Goal: Task Accomplishment & Management: Use online tool/utility

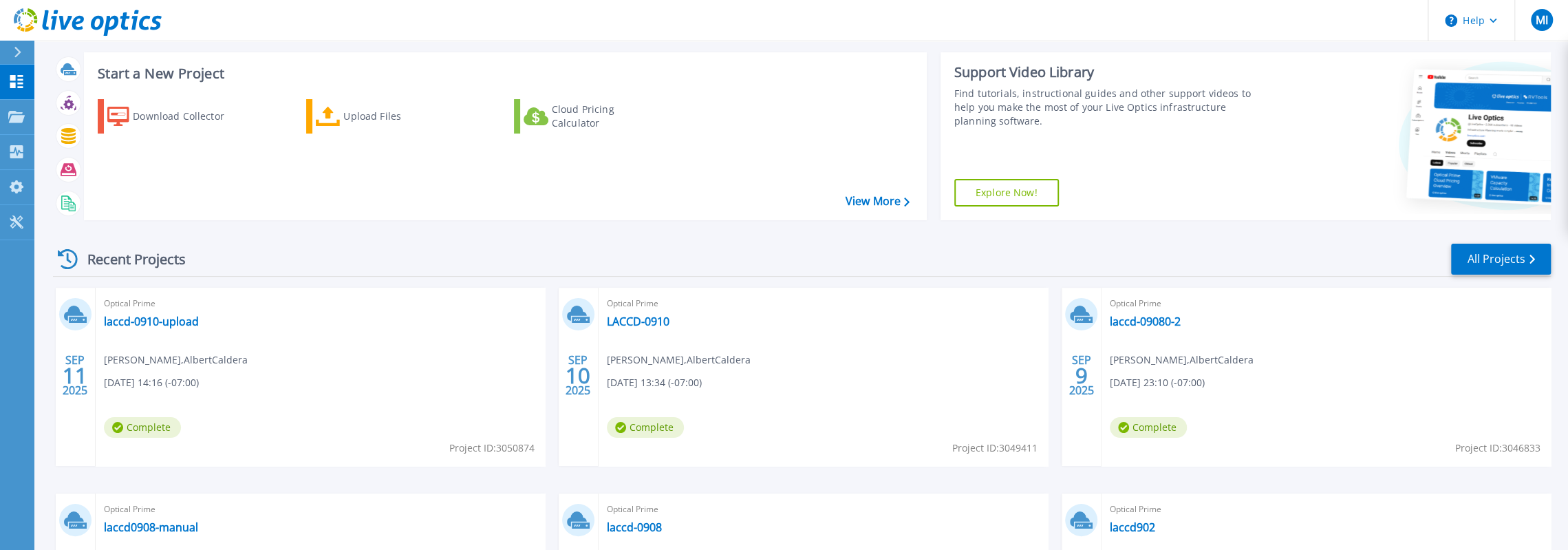
scroll to position [138, 0]
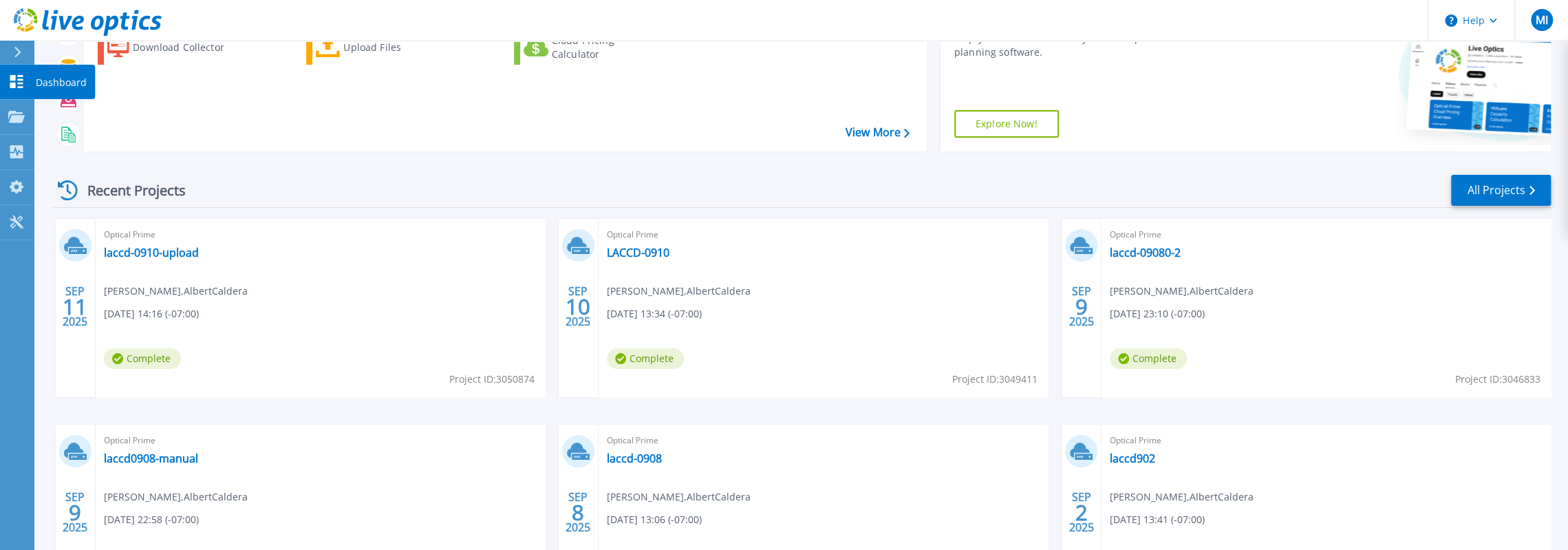
click at [9, 78] on icon at bounding box center [16, 81] width 16 height 13
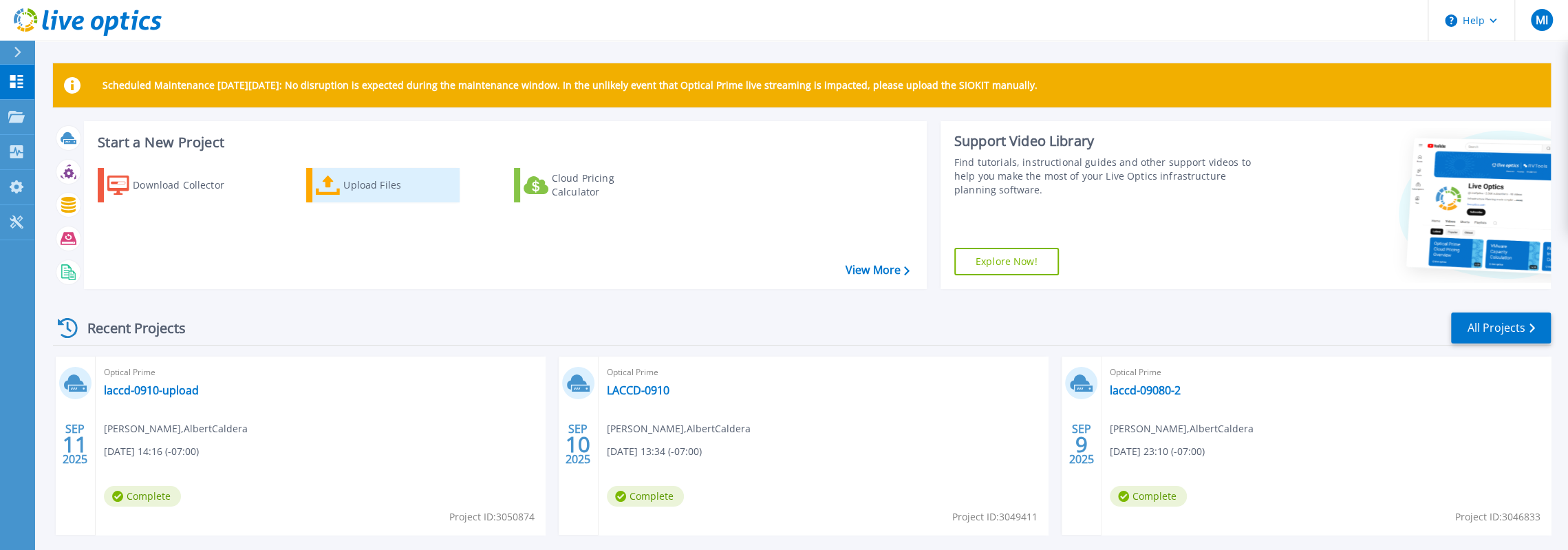
click at [373, 182] on div "Upload Files" at bounding box center [398, 185] width 110 height 28
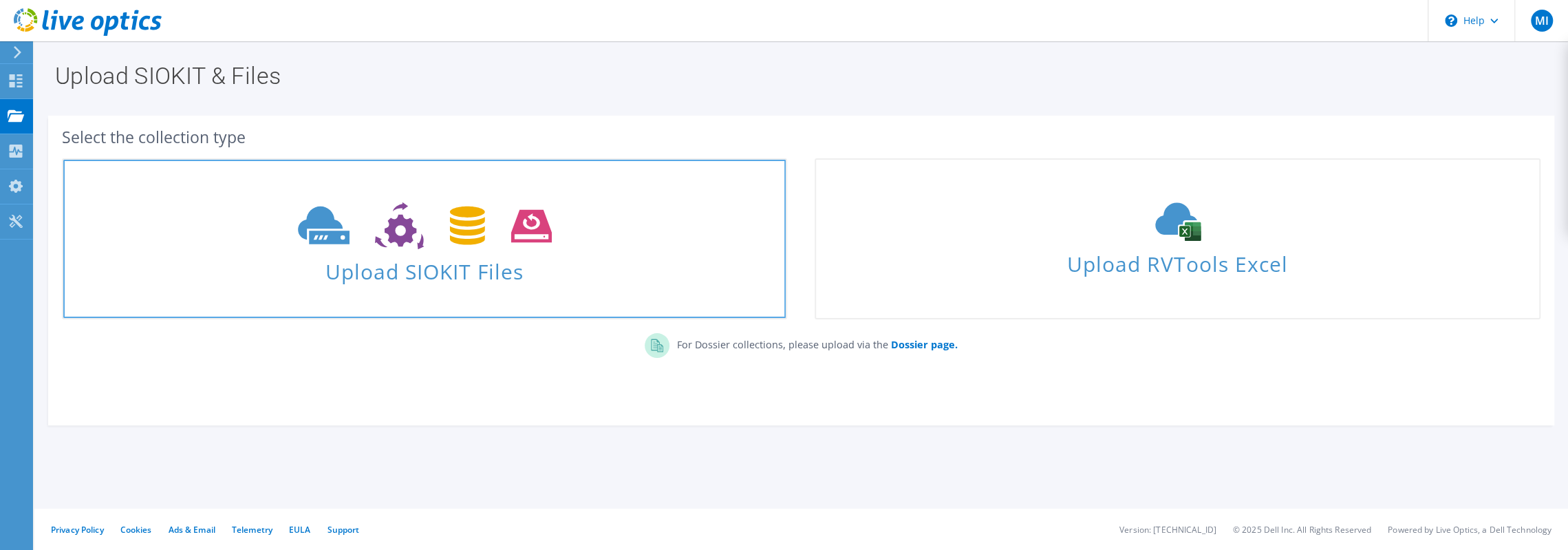
click at [424, 259] on span "Upload SIOKIT Files" at bounding box center [424, 267] width 723 height 29
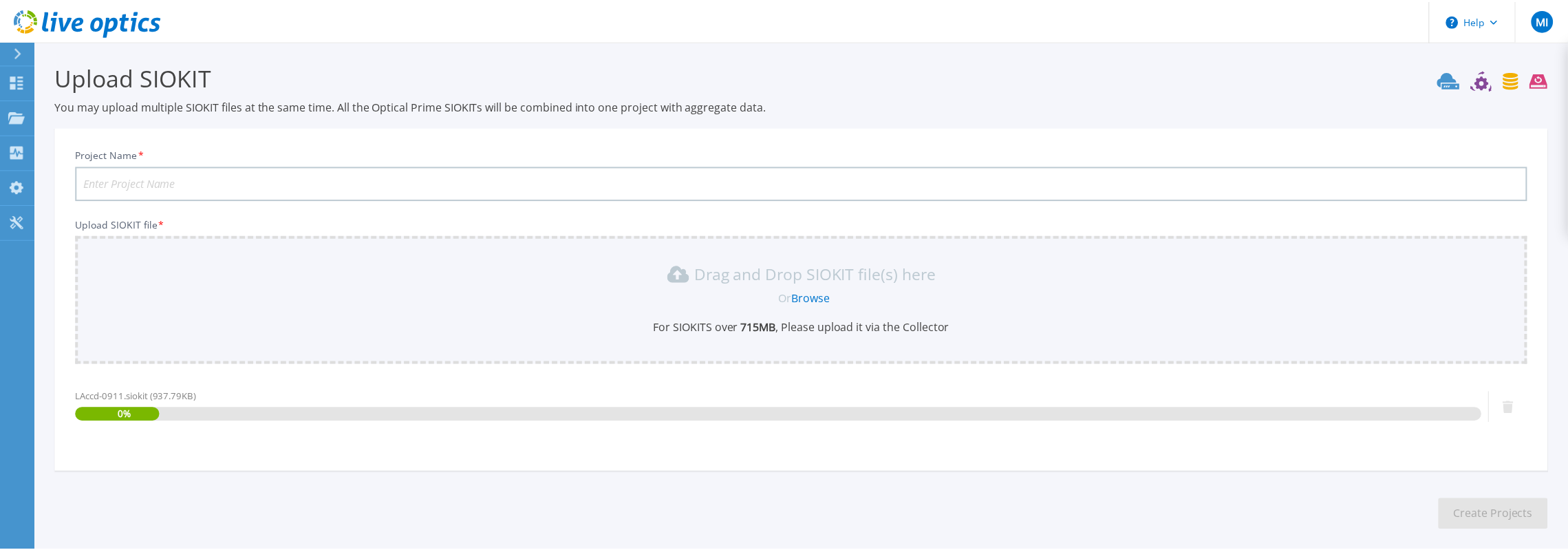
scroll to position [63, 0]
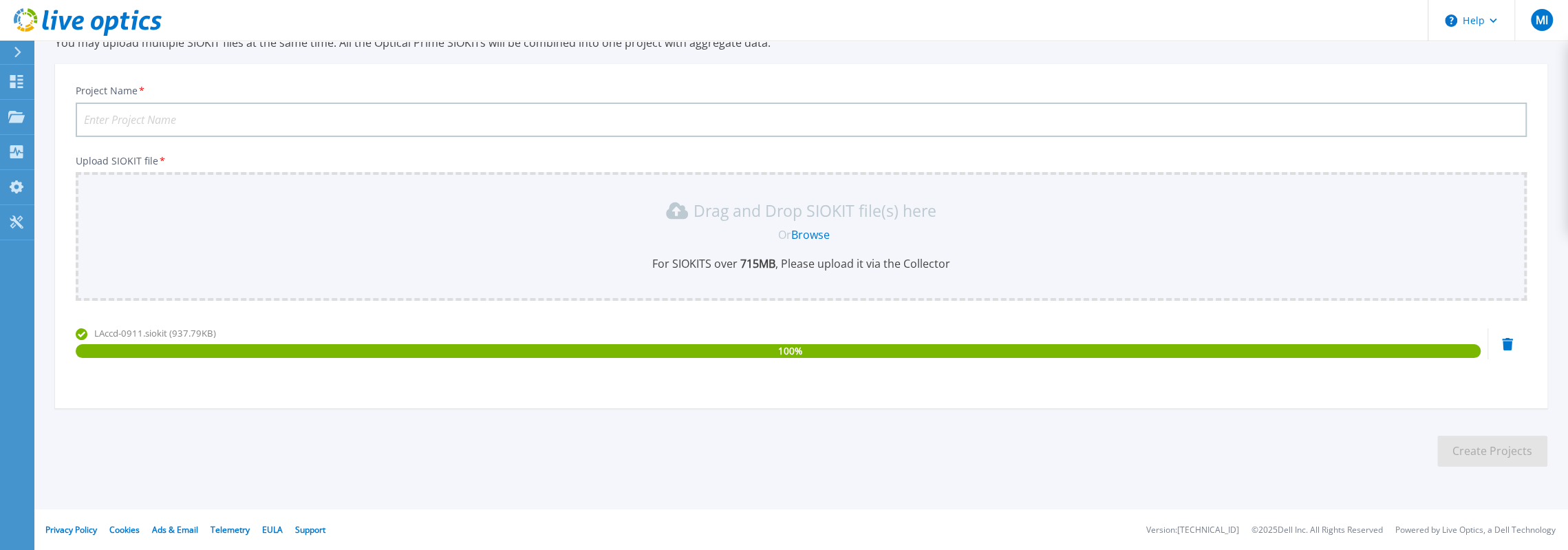
click at [234, 115] on input "Project Name *" at bounding box center [801, 120] width 1452 height 35
type input "Laccd-0911"
click at [1464, 442] on button "Create Projects" at bounding box center [1493, 451] width 110 height 31
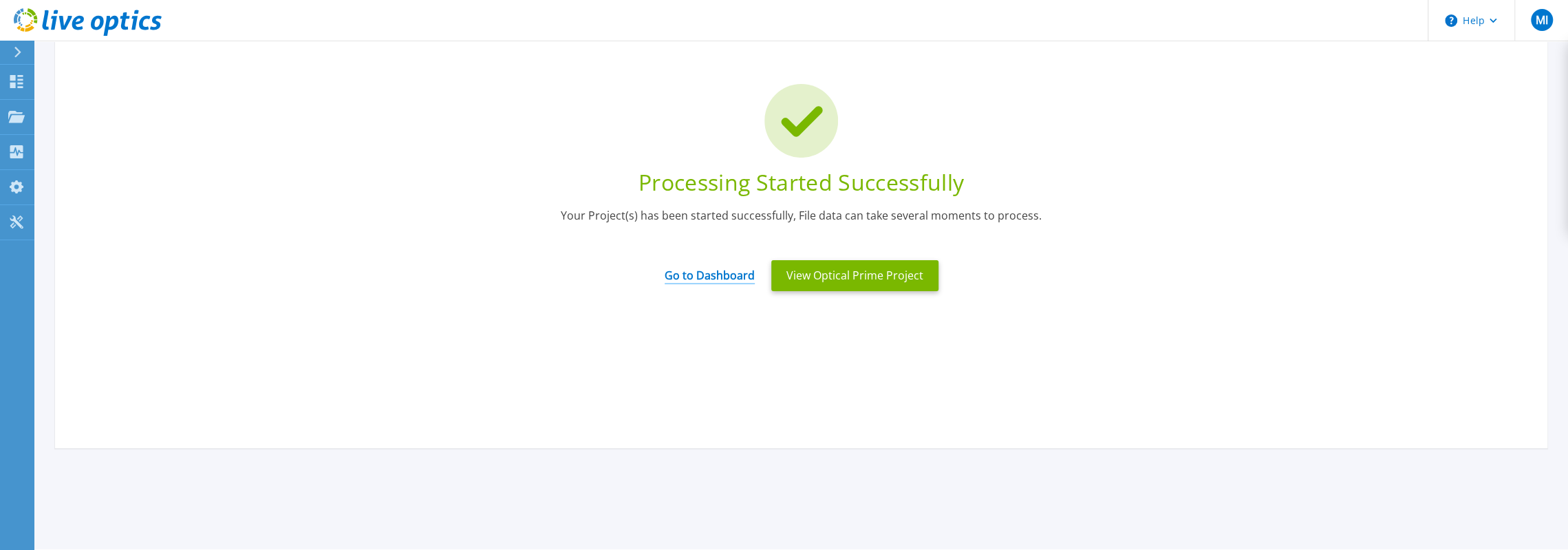
click at [714, 267] on link "Go to Dashboard" at bounding box center [710, 271] width 90 height 27
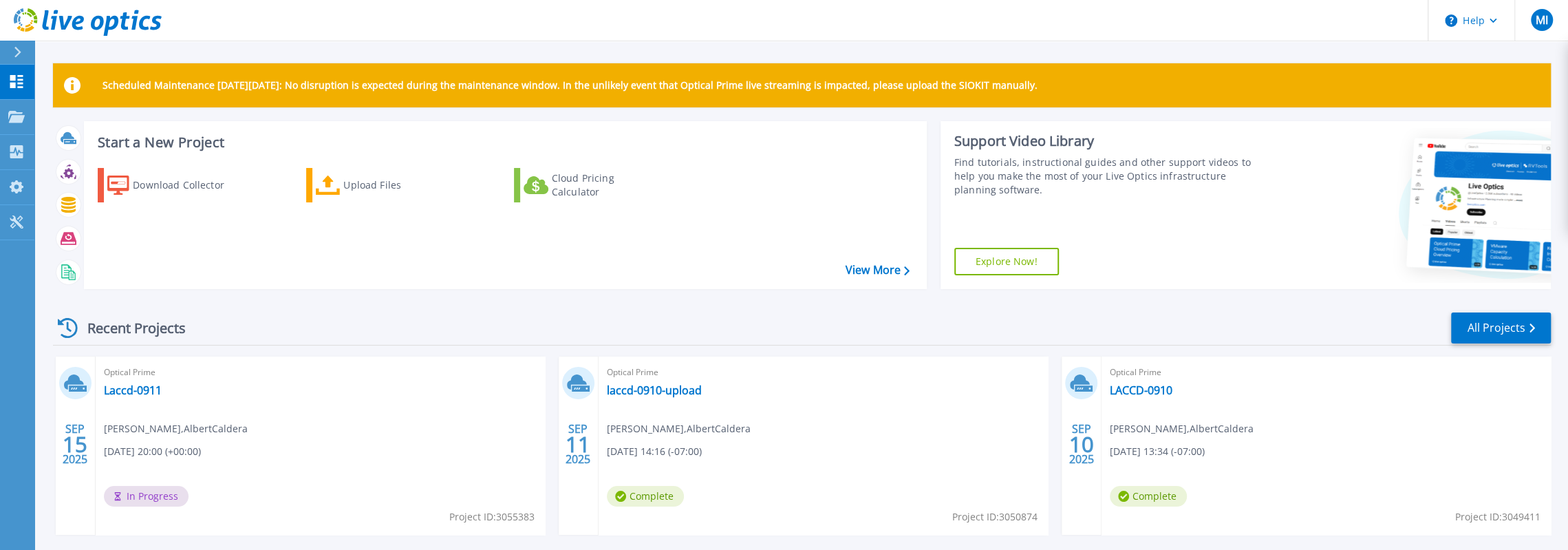
click at [174, 489] on span "In Progress" at bounding box center [147, 496] width 85 height 21
click at [145, 389] on link "Laccd-0911" at bounding box center [133, 390] width 58 height 14
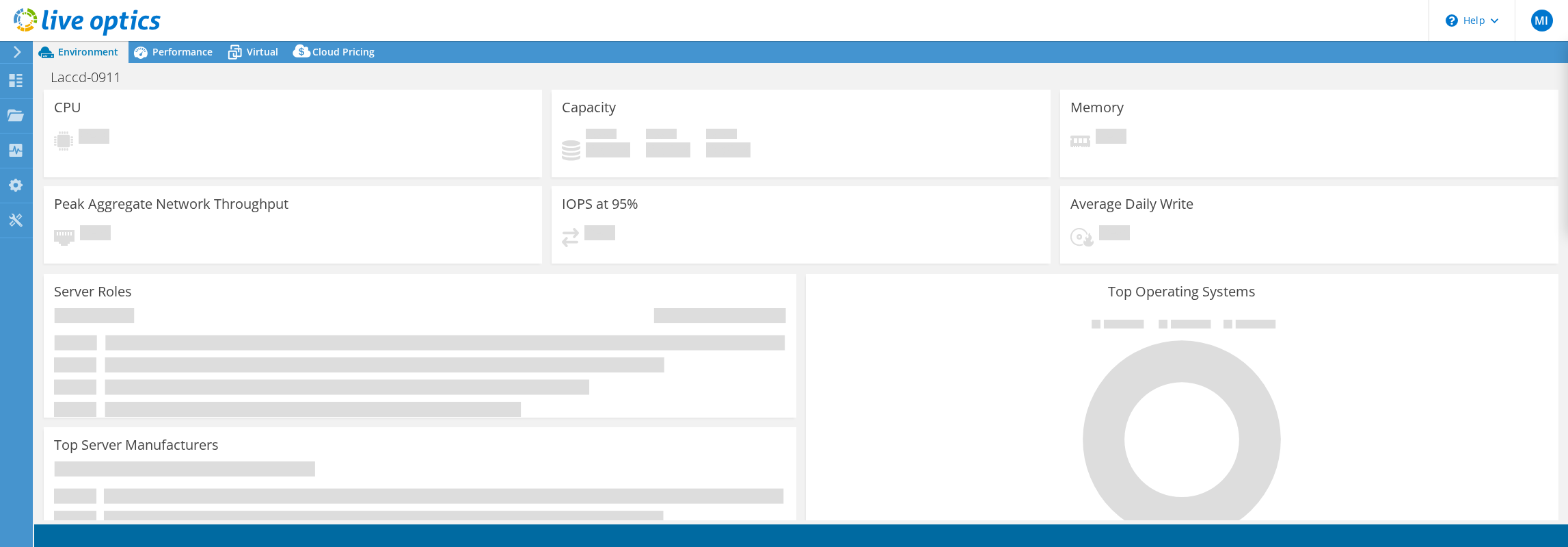
select select "USD"
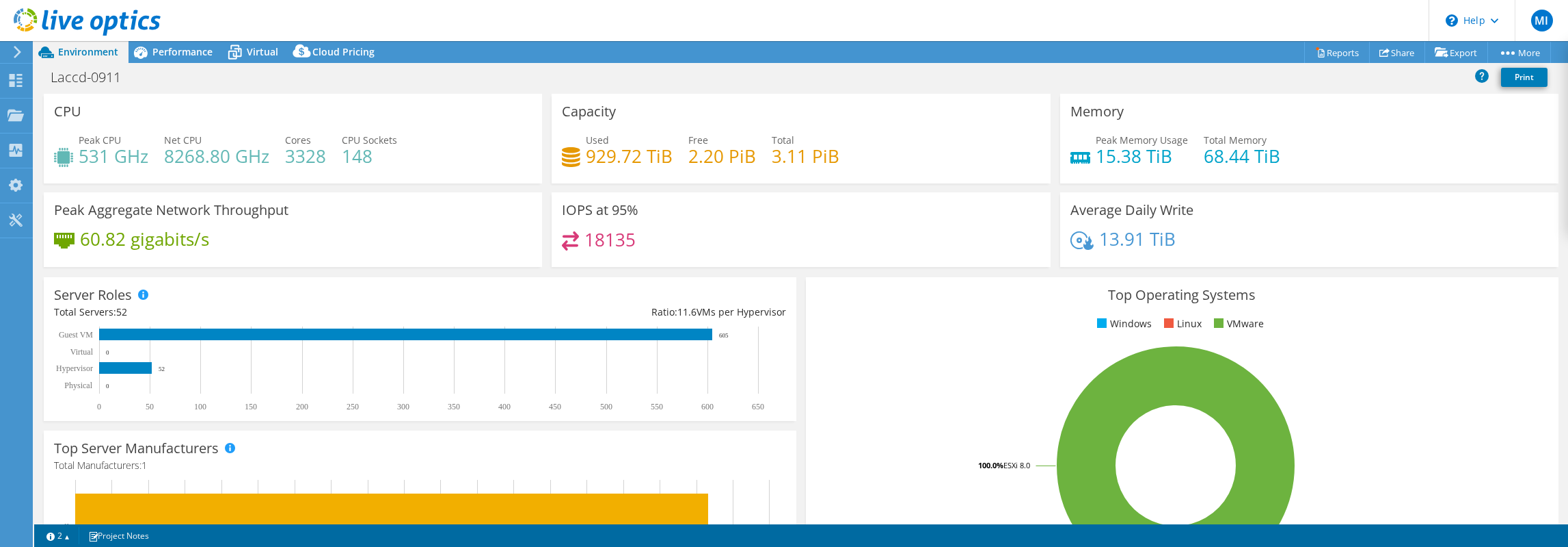
click at [384, 236] on div "60.82 gigabits/s" at bounding box center [293, 245] width 478 height 28
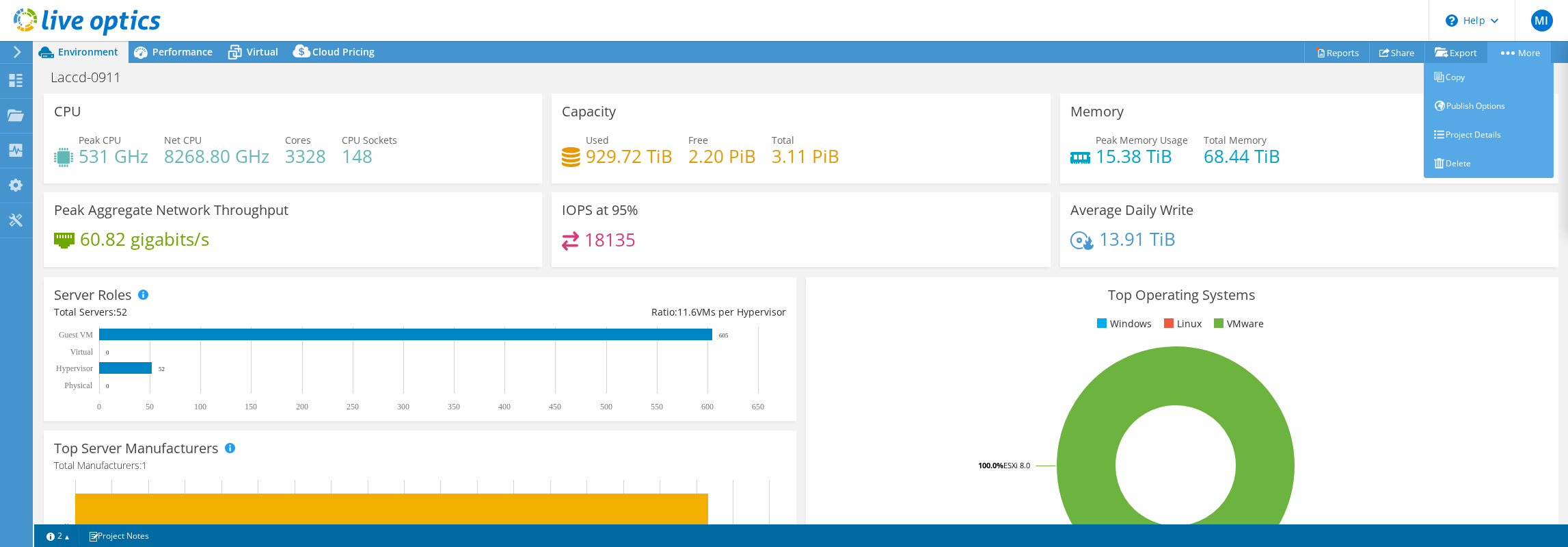
click at [1538, 50] on link "More" at bounding box center [1520, 52] width 64 height 22
click at [1502, 135] on link "Project Details" at bounding box center [1489, 135] width 130 height 28
